Goal: Information Seeking & Learning: Learn about a topic

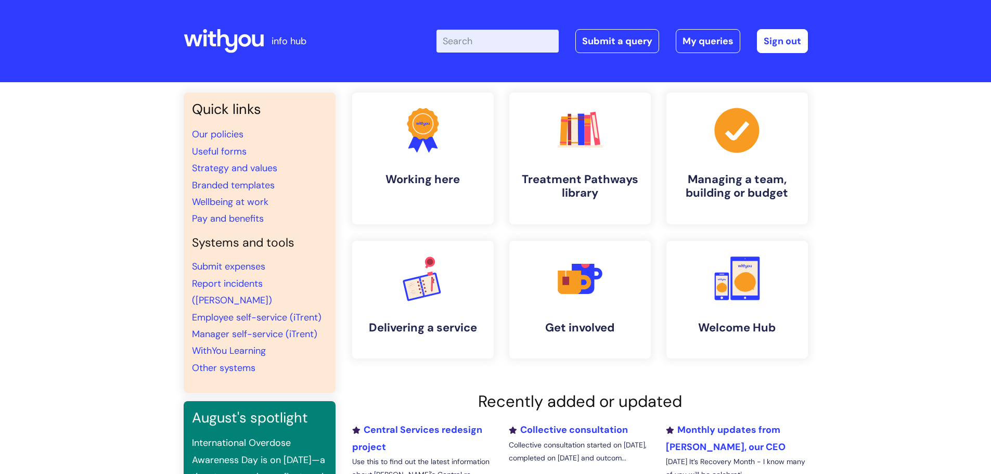
click at [471, 41] on input "Enter your search term here..." at bounding box center [497, 41] width 122 height 23
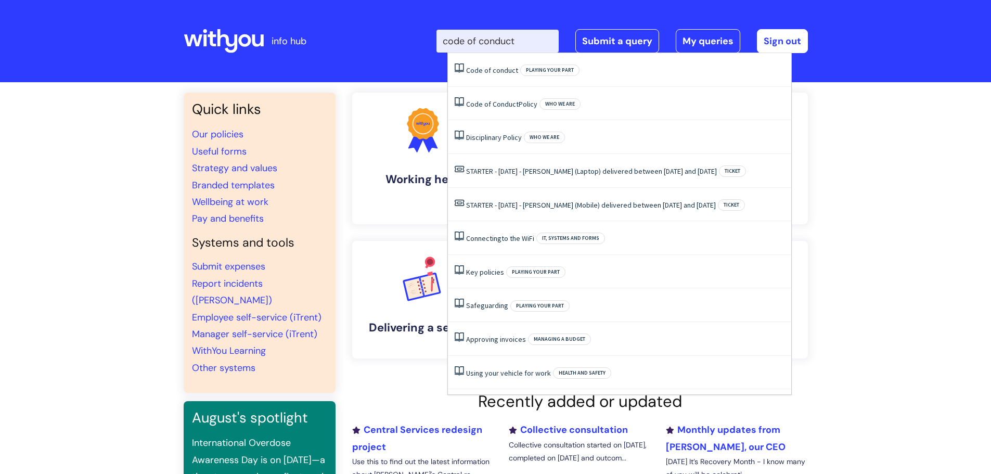
type input "code of conduct"
click button "Search" at bounding box center [0, 0] width 0 height 0
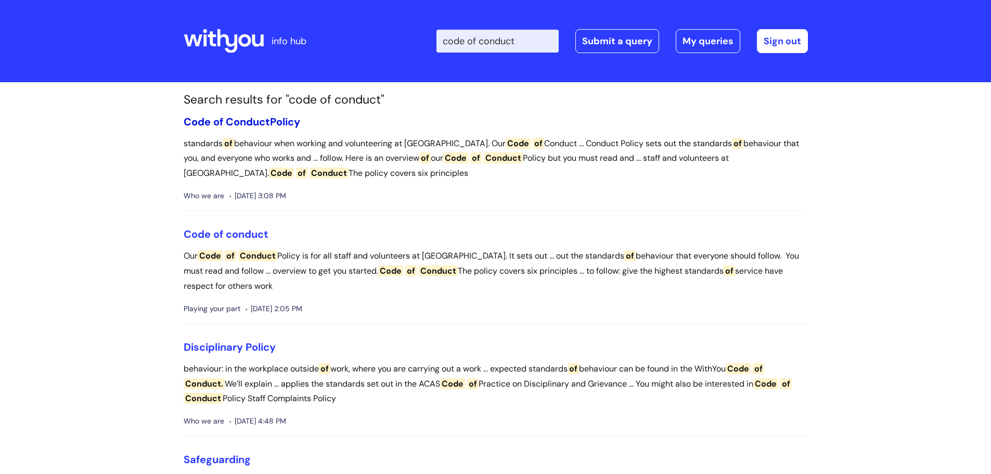
click at [241, 116] on span "Conduct" at bounding box center [248, 122] width 44 height 14
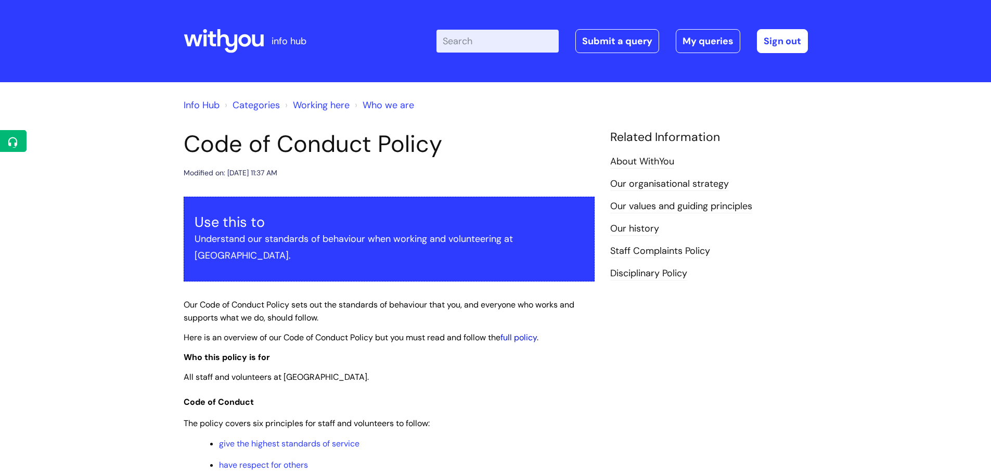
click at [525, 332] on link "full policy" at bounding box center [518, 337] width 36 height 11
click at [482, 40] on input "Enter your search term here..." at bounding box center [497, 41] width 122 height 23
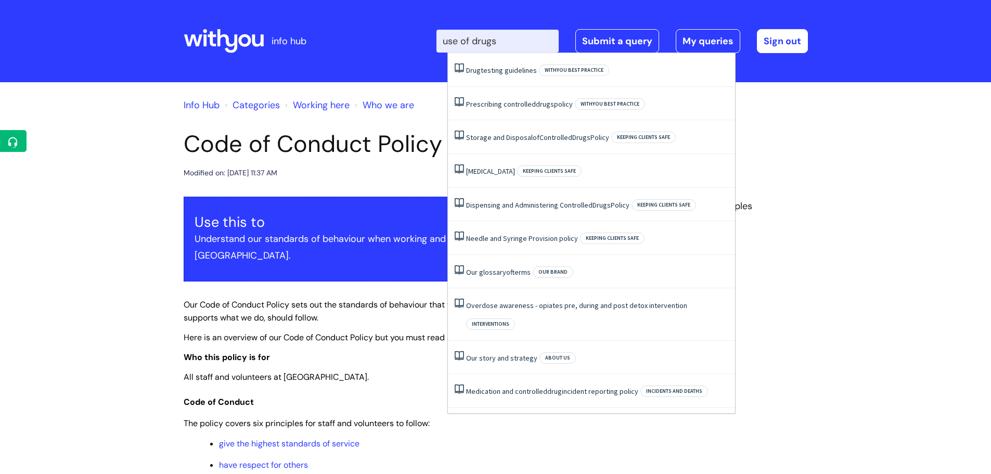
click at [482, 40] on input "use of drugs" at bounding box center [497, 41] width 122 height 23
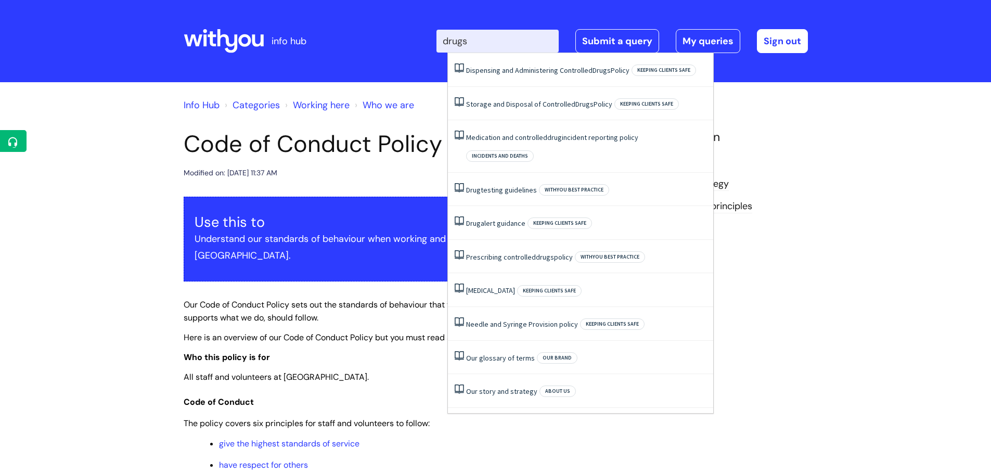
type input "drugs"
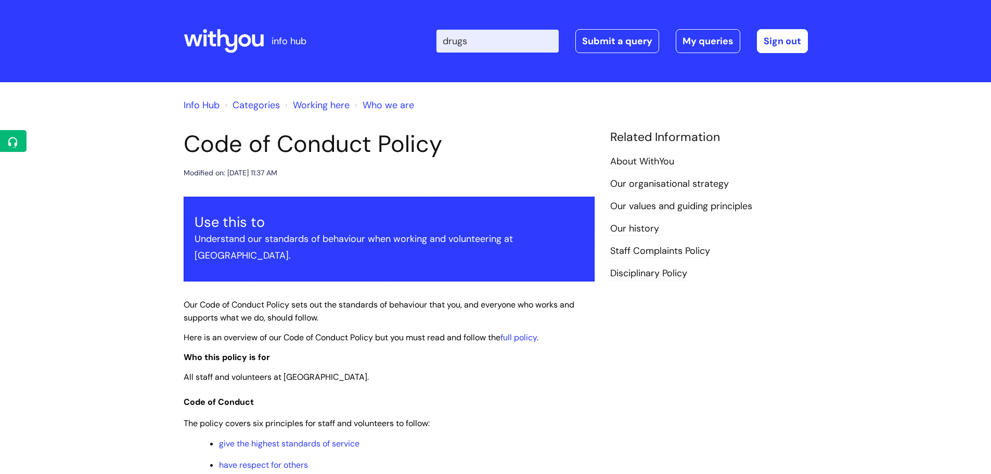
click at [262, 105] on link "Categories" at bounding box center [255, 105] width 47 height 12
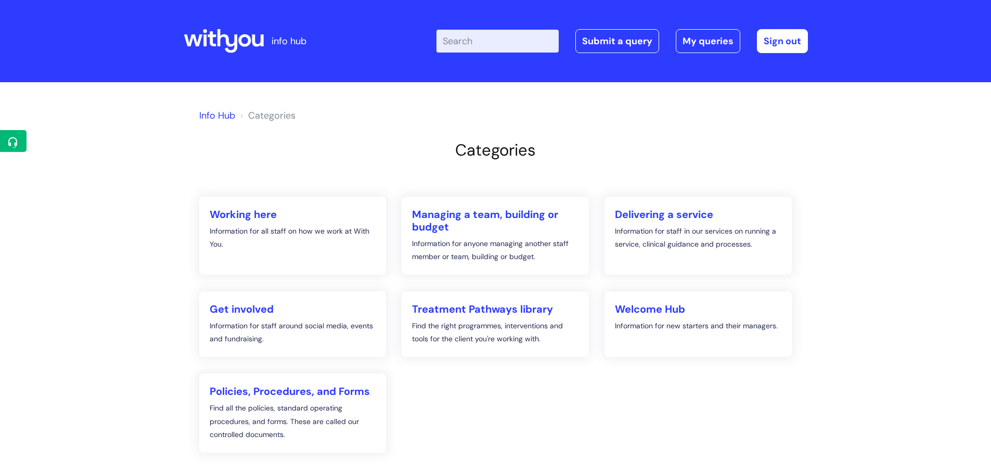
click at [476, 44] on input "Enter your search term here..." at bounding box center [497, 41] width 122 height 23
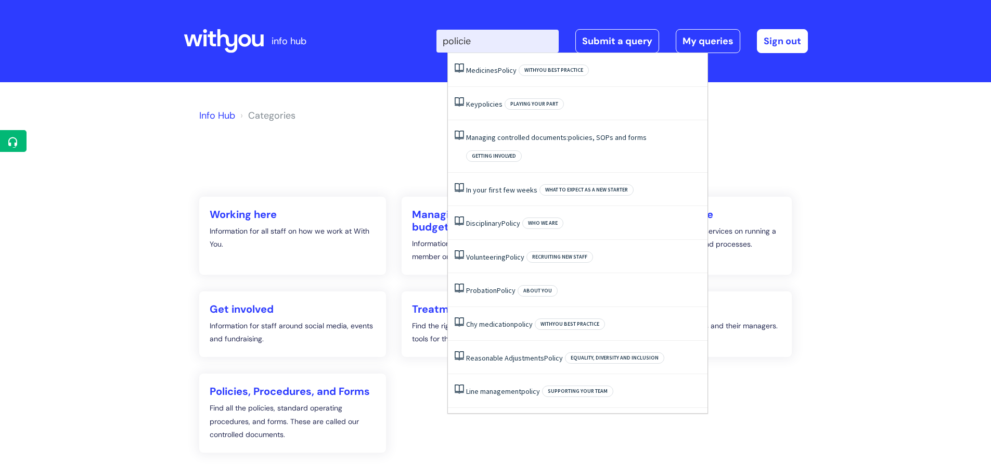
type input "policies"
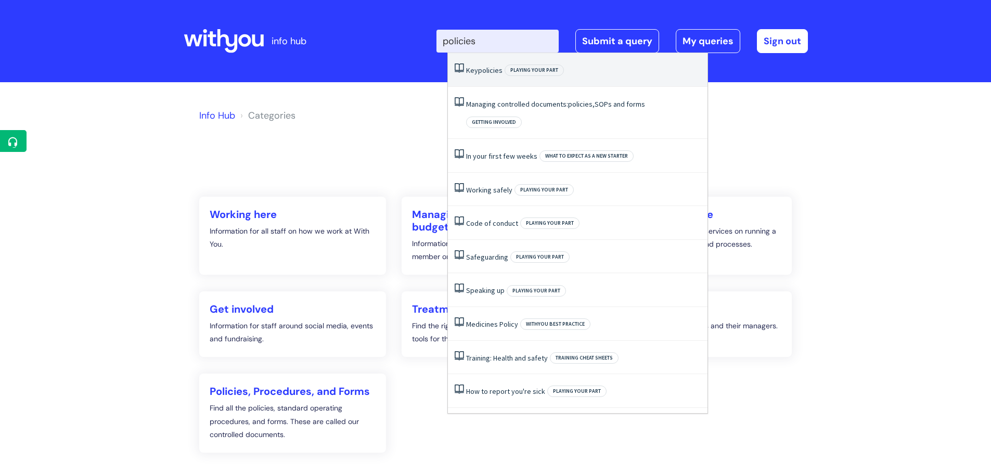
click at [526, 67] on span "Playing your part" at bounding box center [533, 69] width 59 height 11
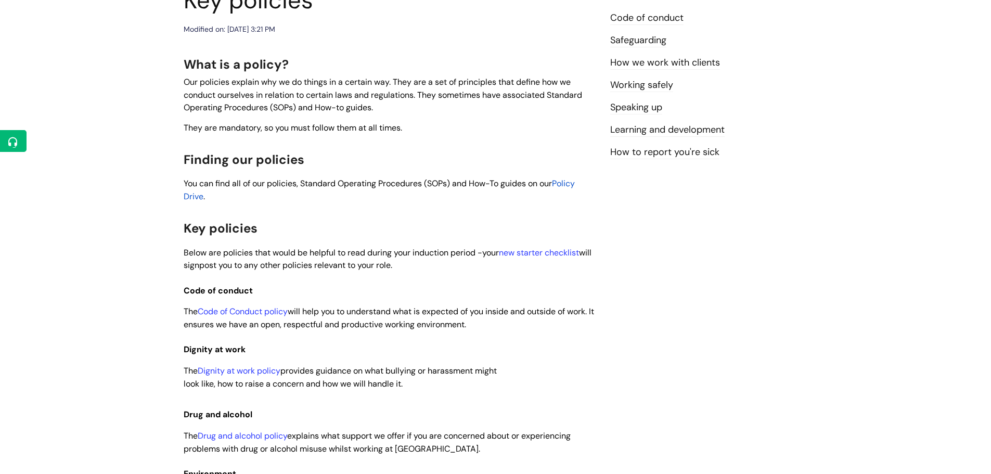
scroll to position [156, 0]
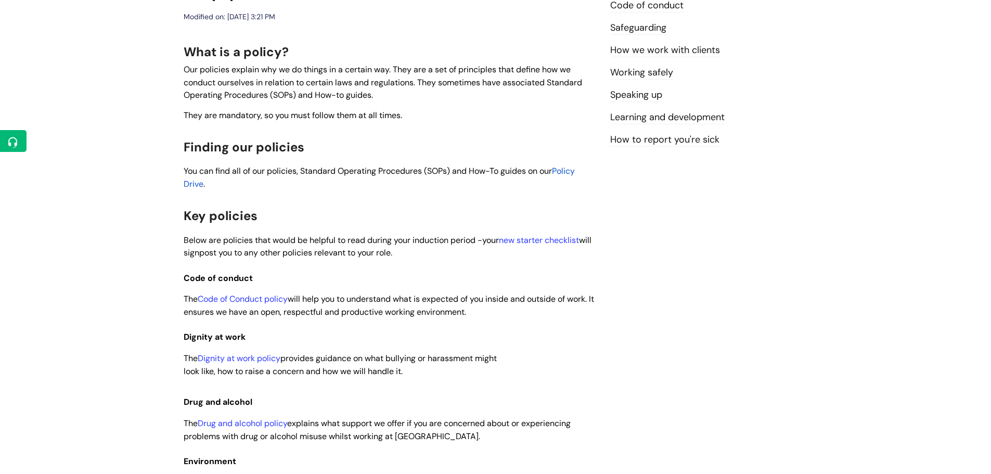
click at [575, 171] on span "Policy Drive" at bounding box center [379, 177] width 391 height 24
